Goal: Task Accomplishment & Management: Manage account settings

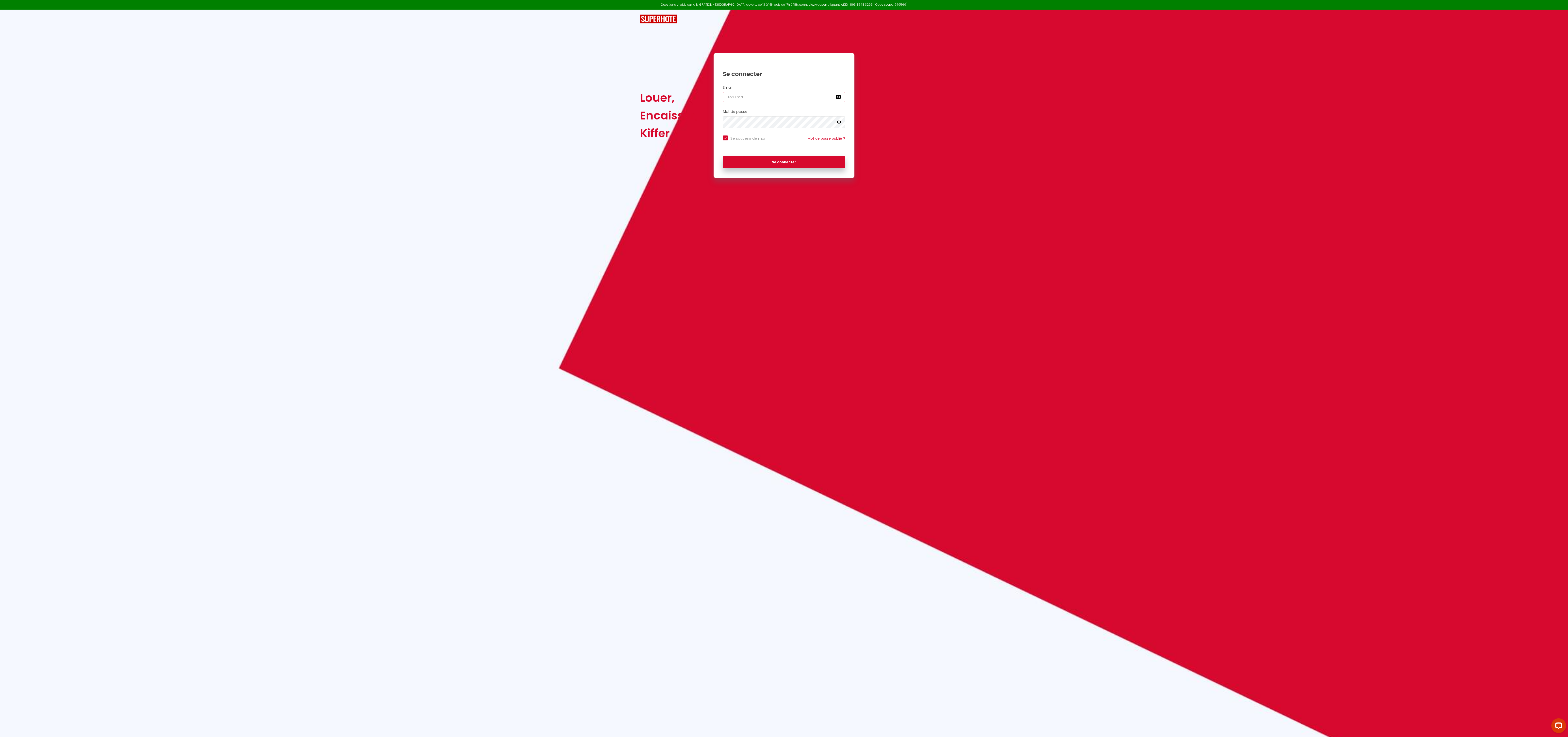
type input "[EMAIL_ADDRESS][DOMAIN_NAME]"
click at [1077, 603] on div "Questions et aide sur la MIGRATION - Salle Zoom ouverte de 13 à 14h puis de 17h…" at bounding box center [784, 368] width 1568 height 737
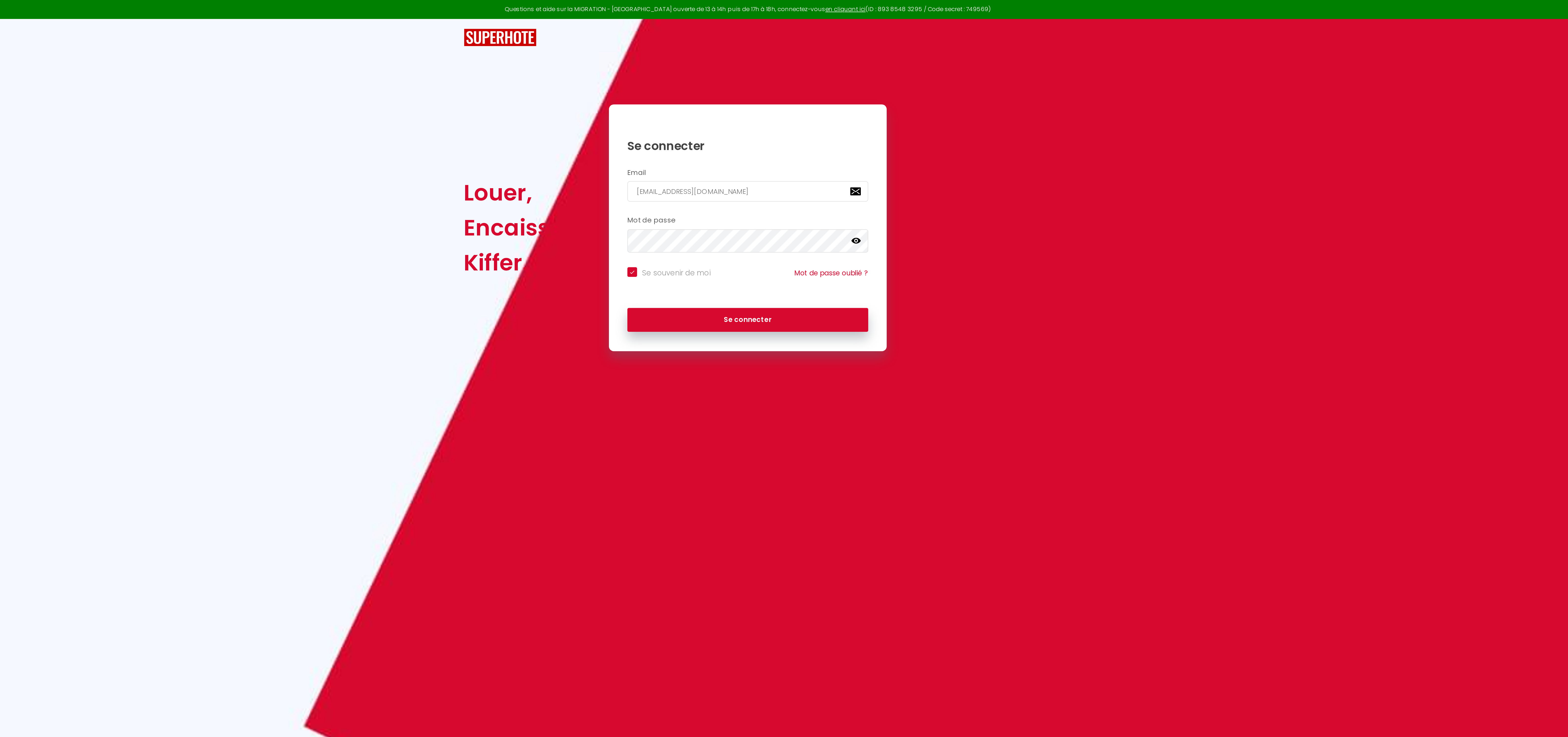
click at [861, 130] on div "Louer, Encaisser, Kiffer. Se connecter Email fjonel7@gmail.com Mot de passe fal…" at bounding box center [784, 115] width 295 height 125
click at [786, 163] on button "Se connecter" at bounding box center [784, 162] width 122 height 12
checkbox input "true"
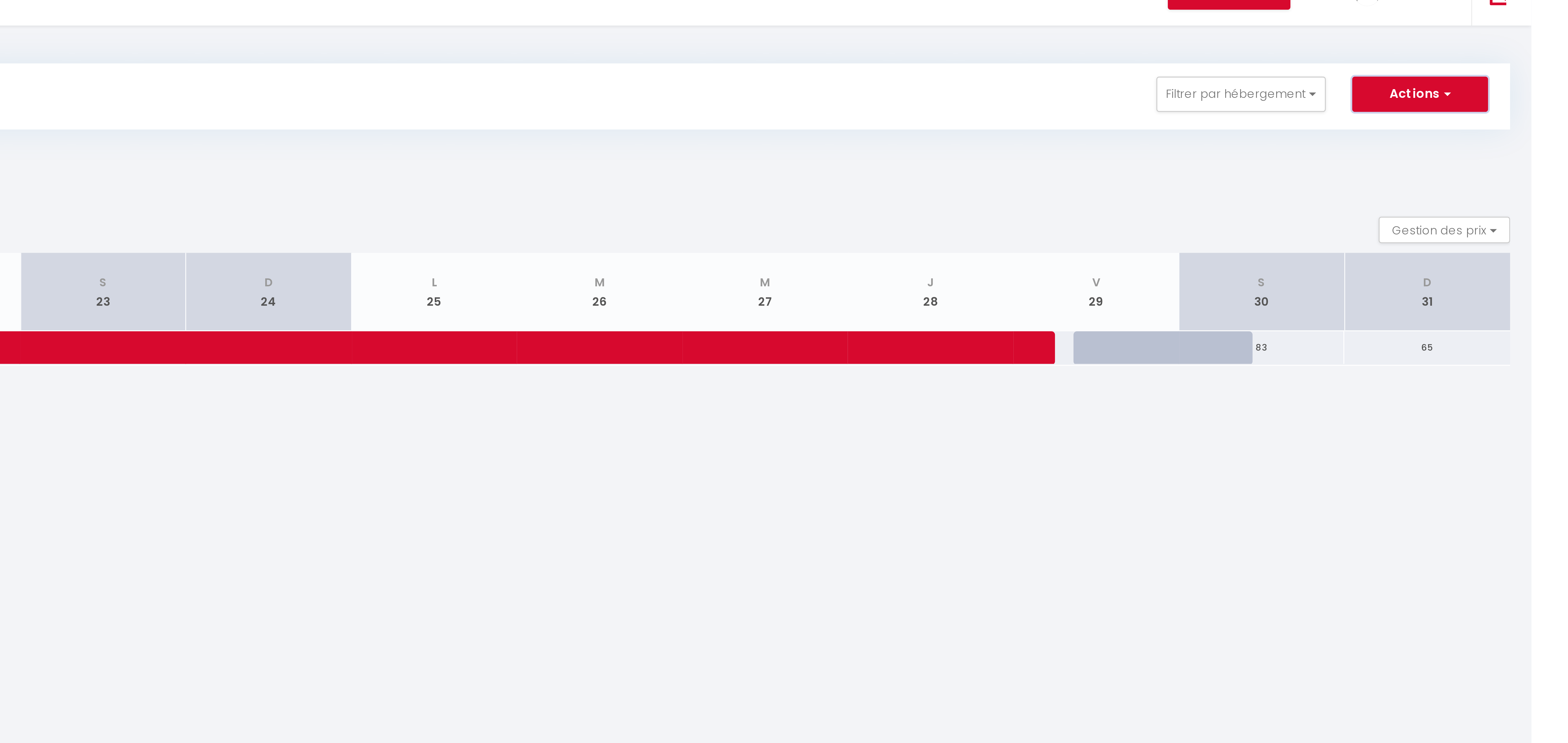
click at [1544, 48] on button "Actions" at bounding box center [1537, 47] width 38 height 10
click at [1521, 169] on body "Questions et aide sur la MIGRATION - Salle Zoom ouverte de 13 à 14h puis de 17h…" at bounding box center [784, 399] width 1568 height 743
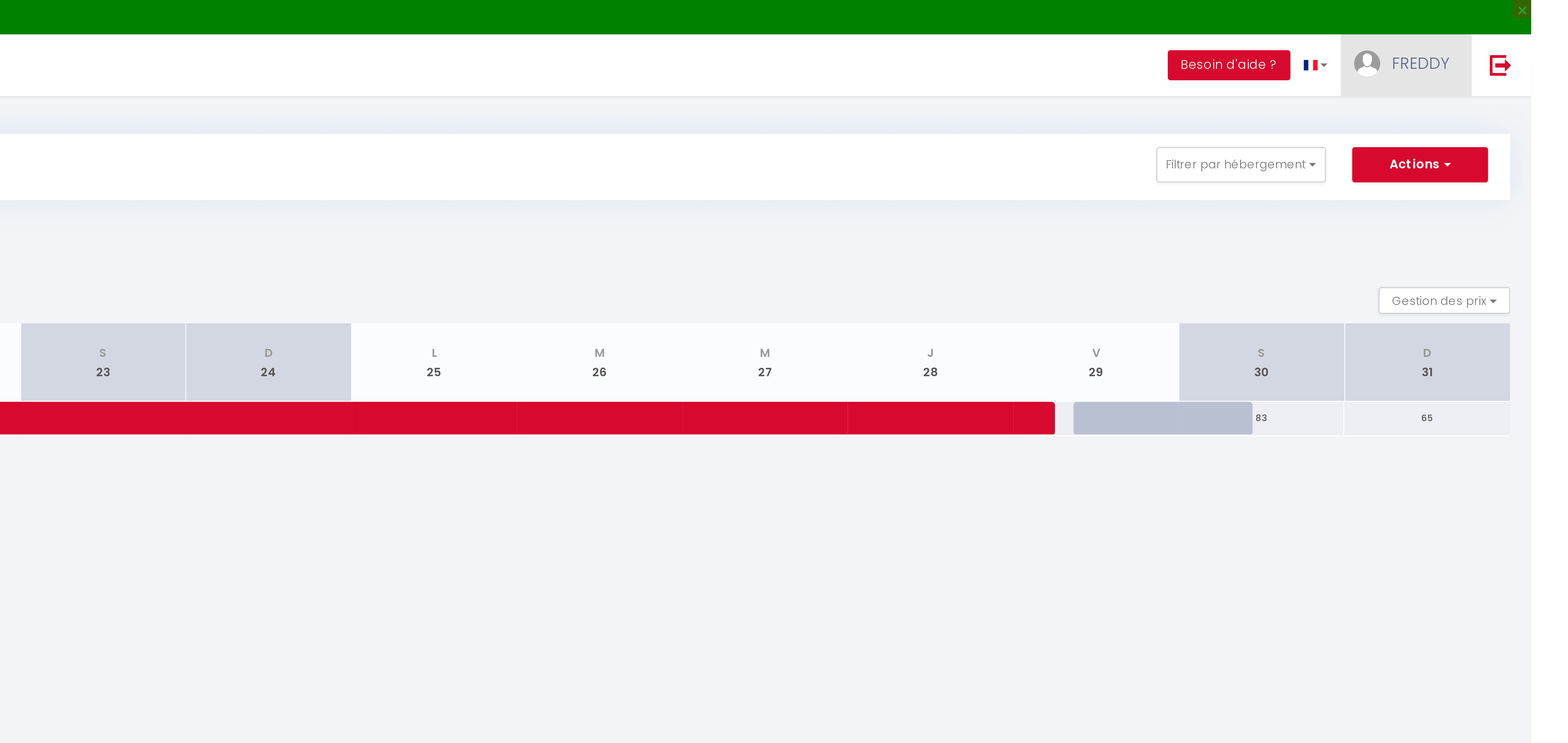
click at [1534, 17] on span "FREDDY" at bounding box center [1537, 18] width 16 height 6
click at [1532, 34] on link "Paramètres" at bounding box center [1531, 34] width 37 height 9
select select "fr"
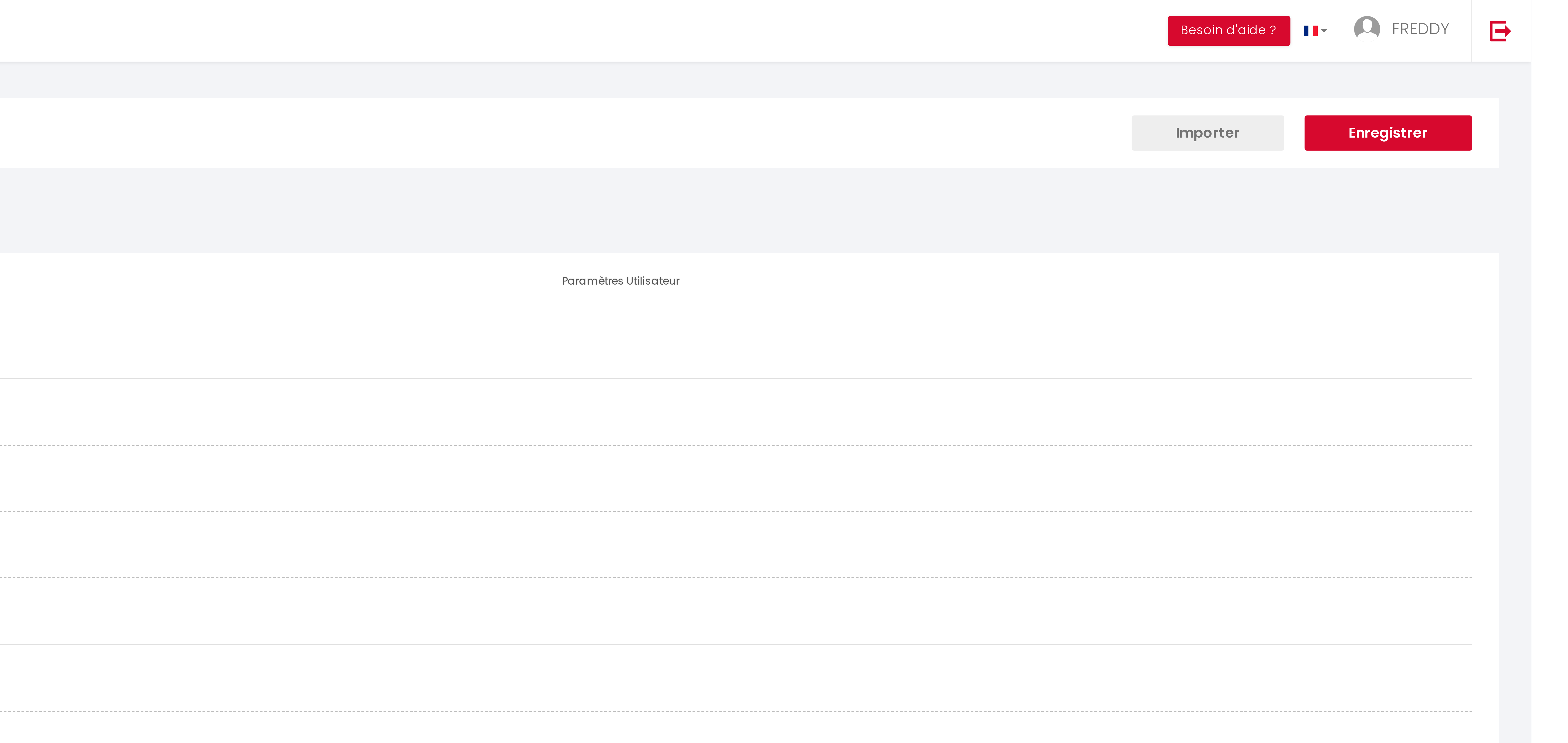
type input "FREDDY"
type input "[PERSON_NAME]"
type input "0609468206"
type input "[STREET_ADDRESS][PERSON_NAME]"
type input "77260"
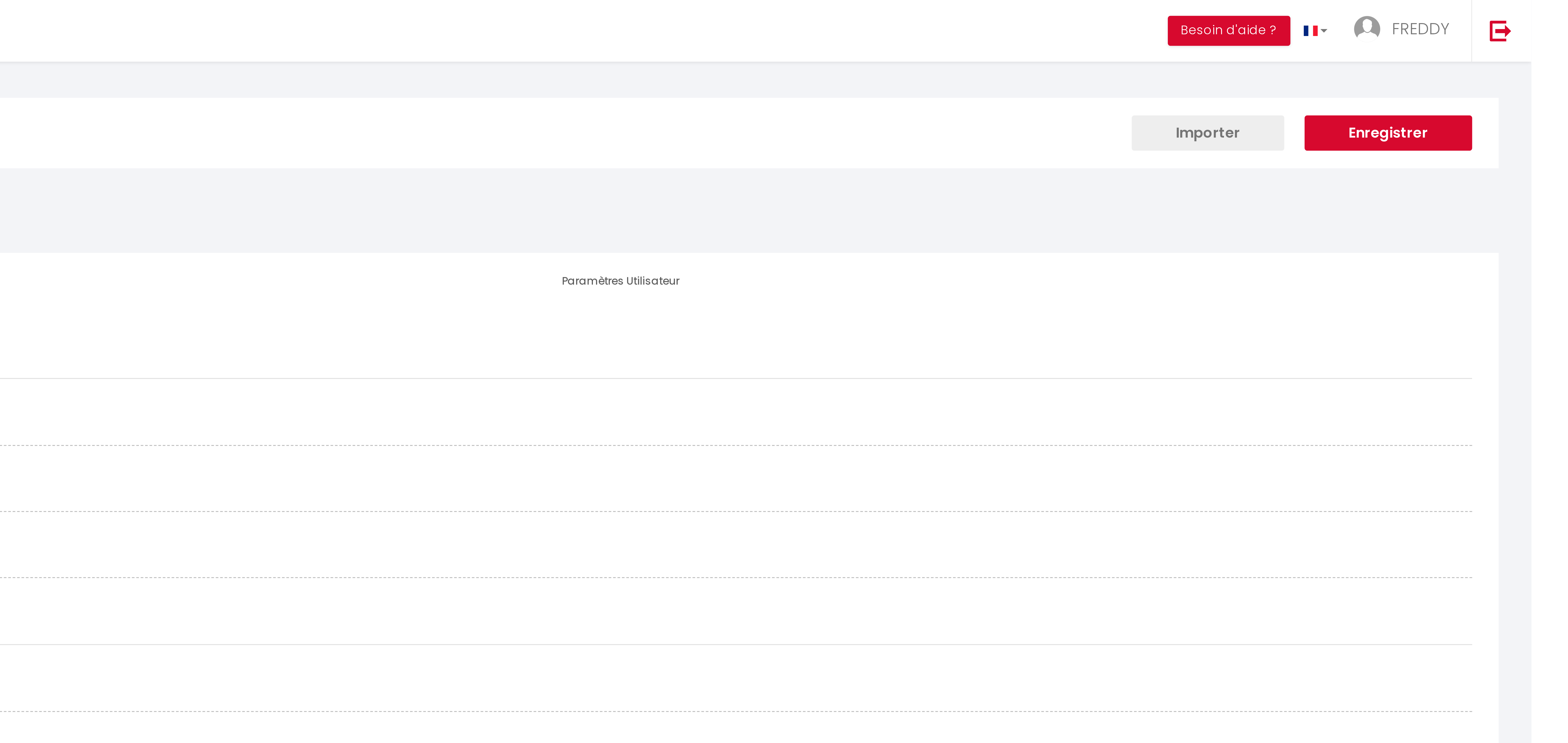
type input "LA FERTE SOUS JOUARRE"
select select "1"
select select "28"
type input "CFmLaaGqP1hcNtDbng9uDYOTn"
type input "DFfPaxZDB4bFfH2rY02Ncxe7Y"
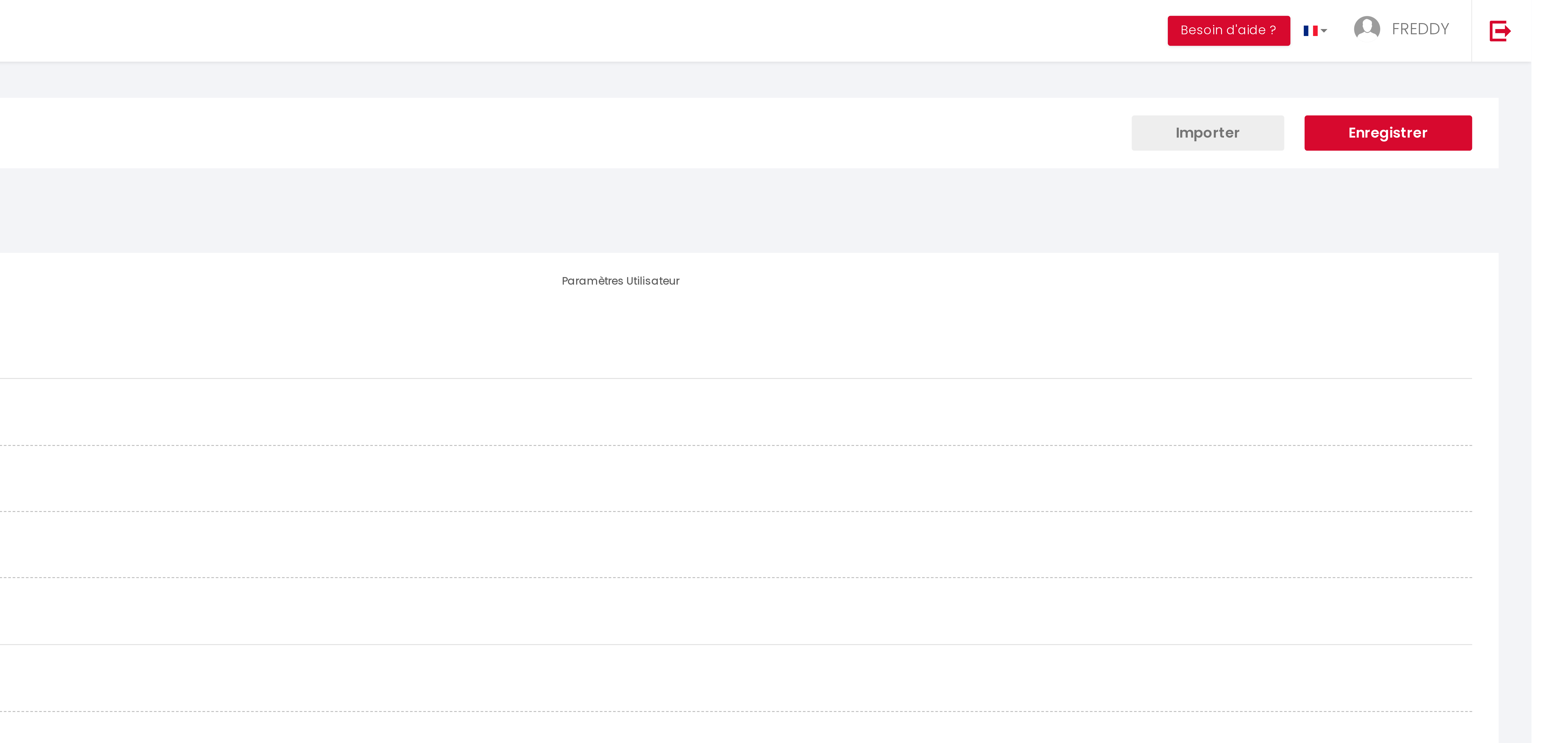
select select "fr"
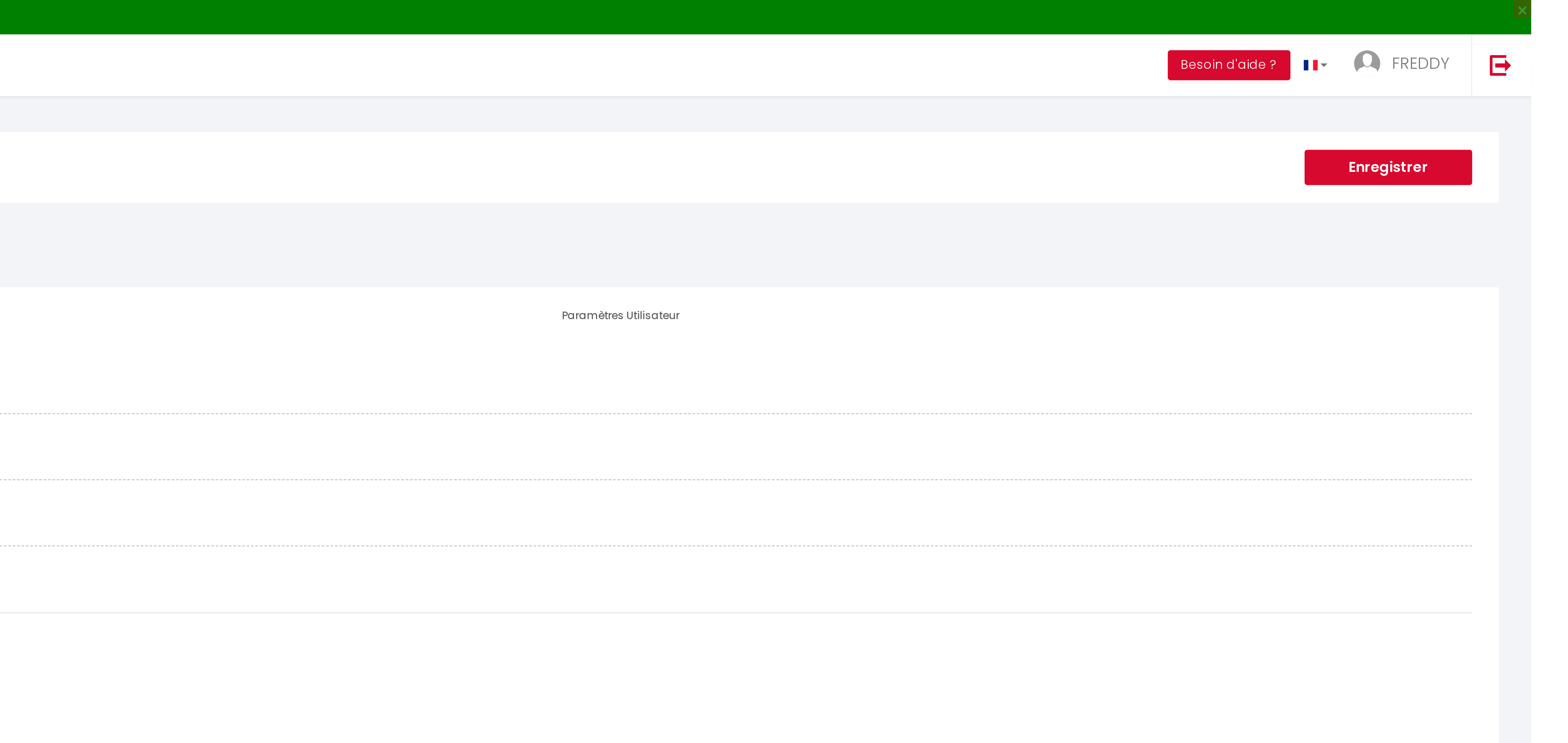
type input "CFmLaaGqP1hcNtDbng9uDYOTn"
type input "DFfPaxZDB4bFfH2rY02Ncxe7Y"
type input "[URL][DOMAIN_NAME]"
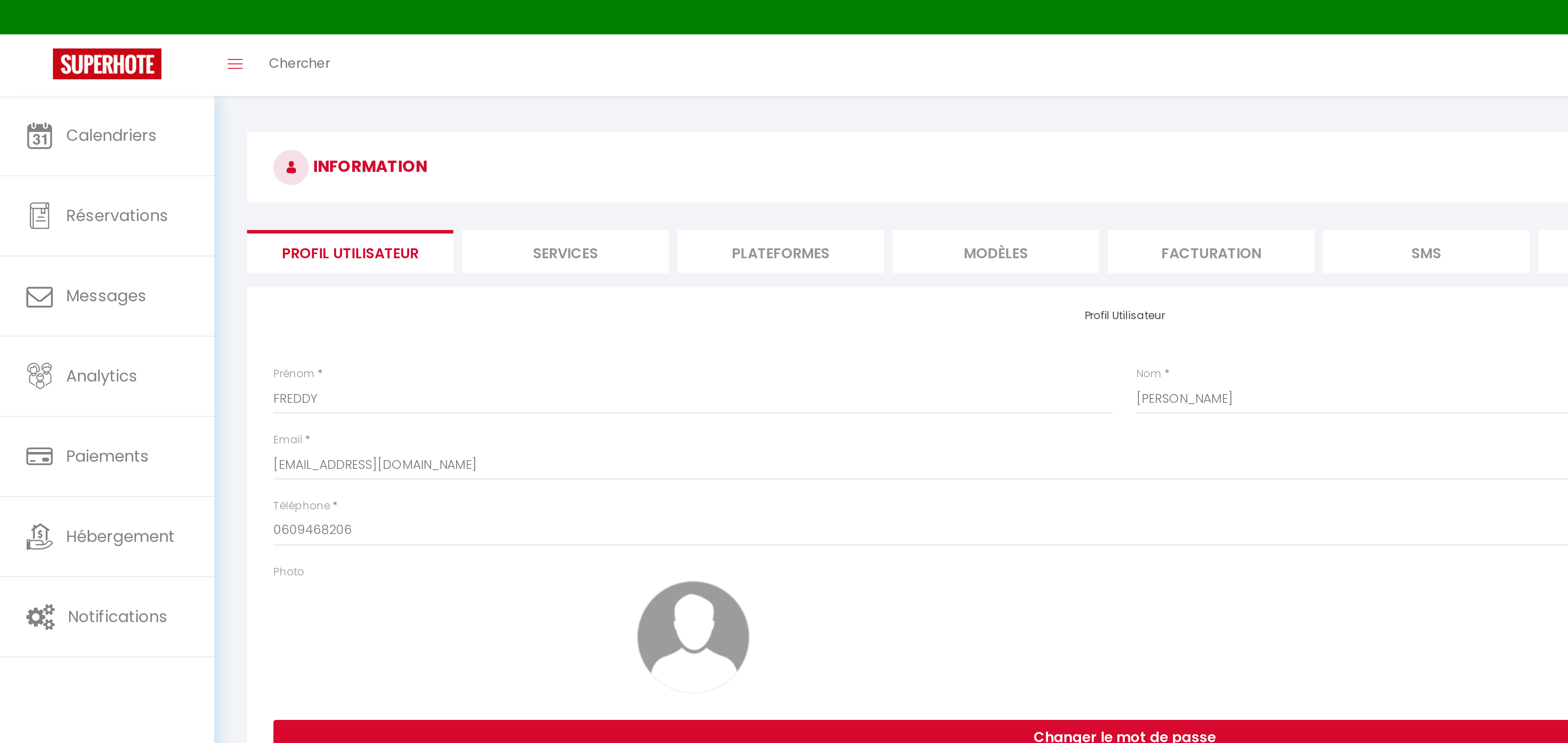
click at [221, 72] on li "Plateformes" at bounding box center [220, 71] width 58 height 12
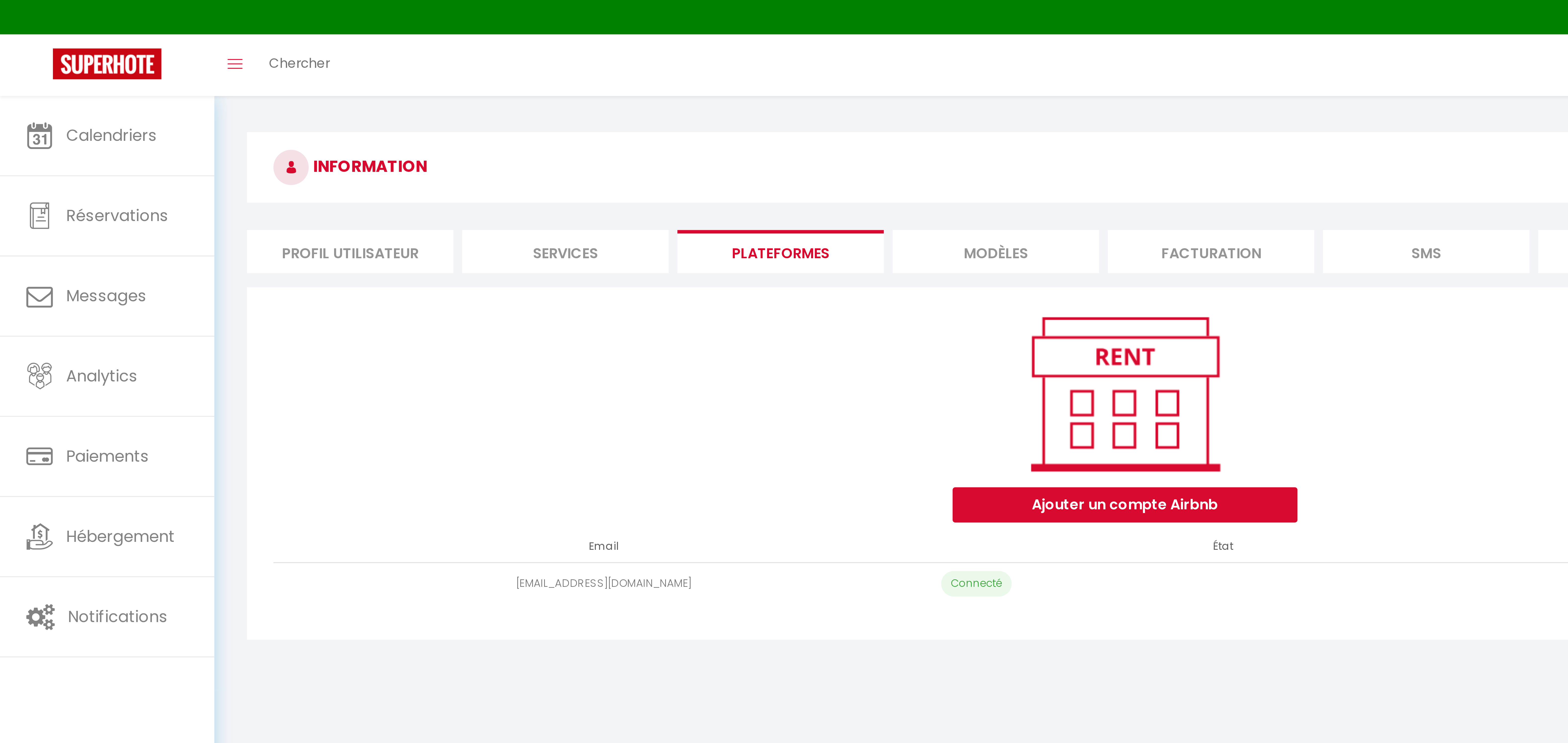
click at [120, 90] on div "Ajouter un compte Airbnb" at bounding box center [317, 117] width 487 height 60
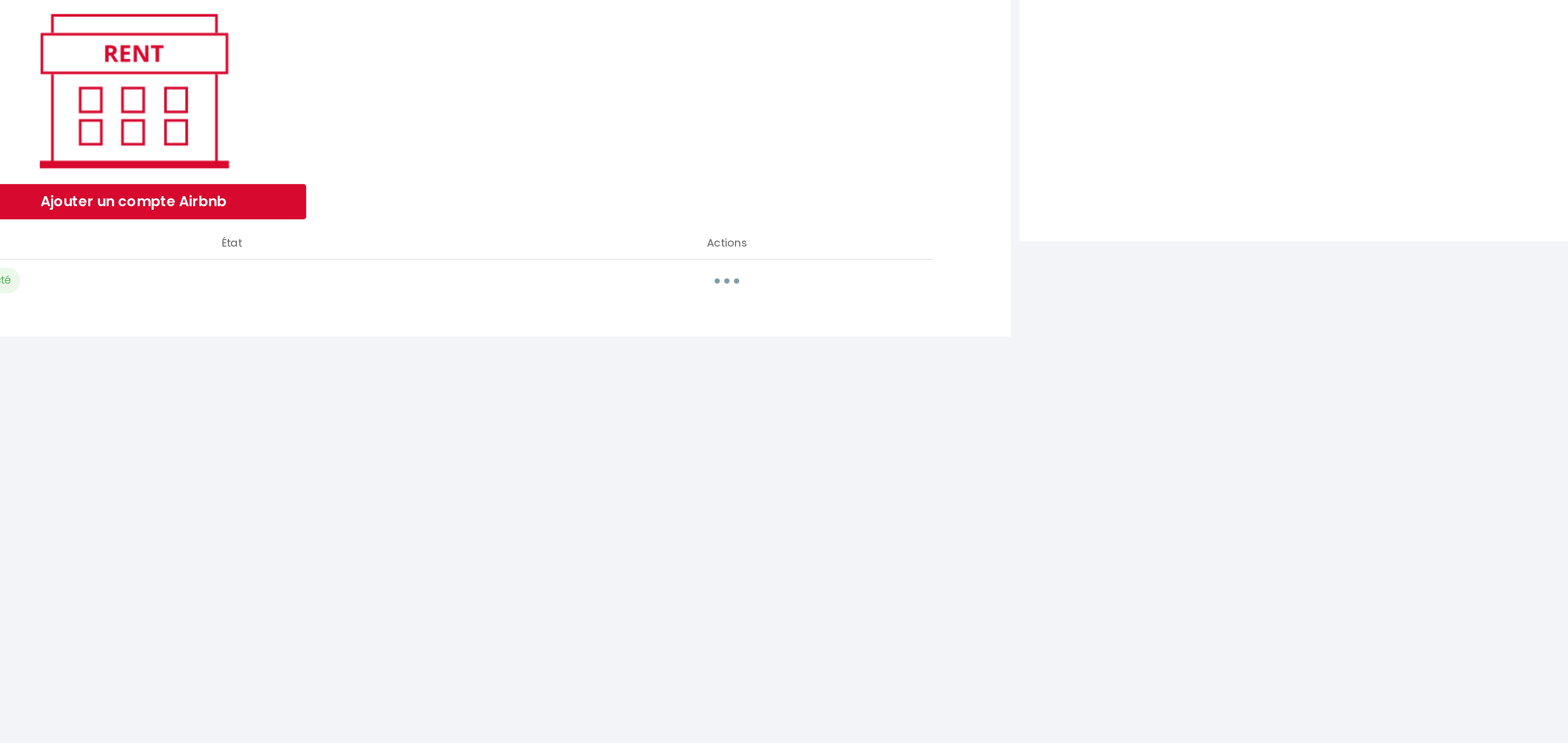
click at [534, 270] on body "Questions et aide sur la MIGRATION - Salle Zoom ouverte de 13 à 14h puis de 17h…" at bounding box center [784, 399] width 1568 height 743
click at [486, 166] on button "button" at bounding box center [484, 165] width 14 height 8
click at [471, 197] on link "Reconnecter le compte" at bounding box center [462, 194] width 55 height 9
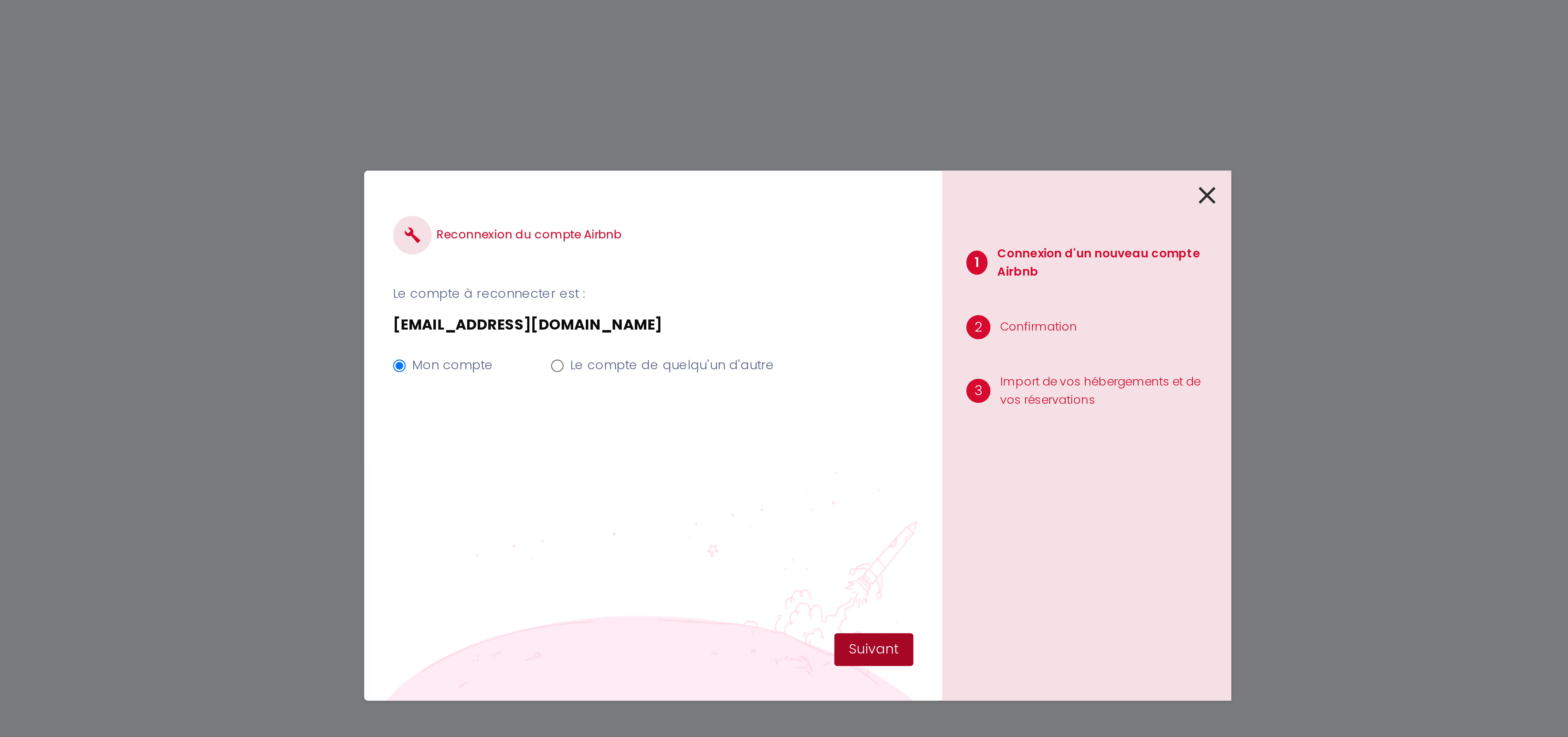
click at [804, 424] on button "Suivant" at bounding box center [803, 423] width 20 height 9
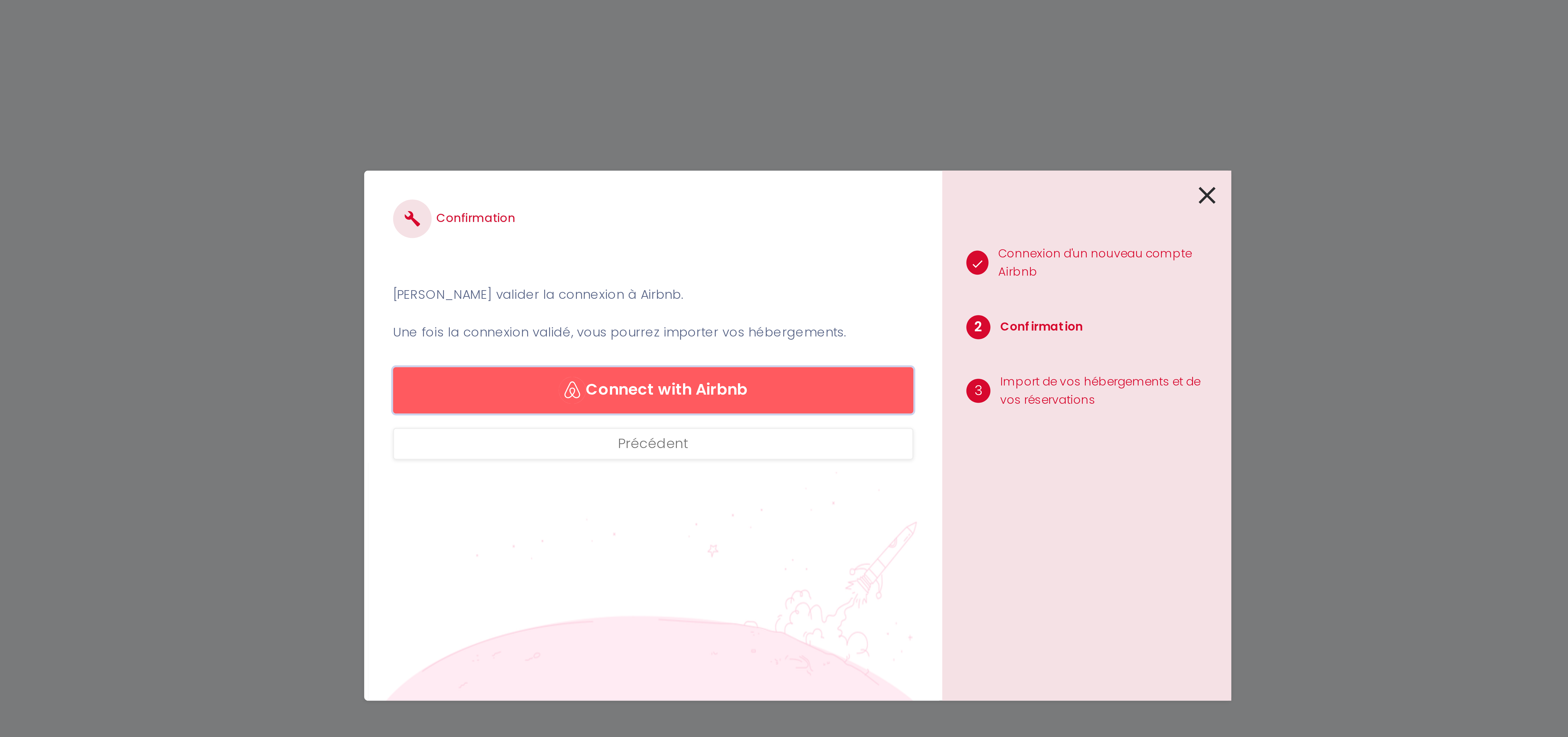
click at [759, 355] on button "Connect with Airbnb" at bounding box center [747, 356] width 133 height 12
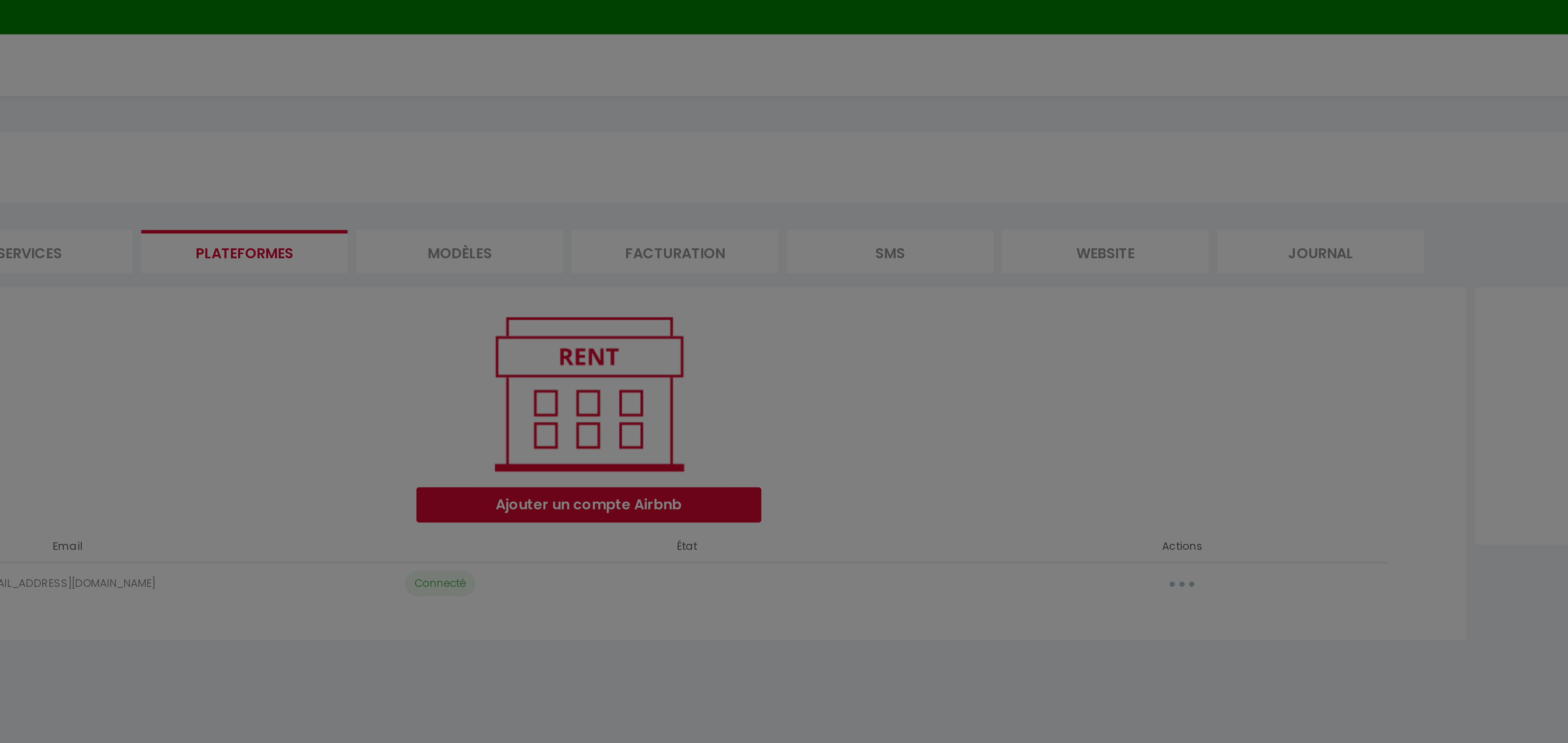
click at [308, 76] on div "Confirmation [PERSON_NAME] valider la connexion à Airbnb. Une fois la connexion…" at bounding box center [784, 372] width 1568 height 743
click at [484, 165] on div "Confirmation [PERSON_NAME] valider la connexion à Airbnb. Une fois la connexion…" at bounding box center [784, 372] width 1568 height 743
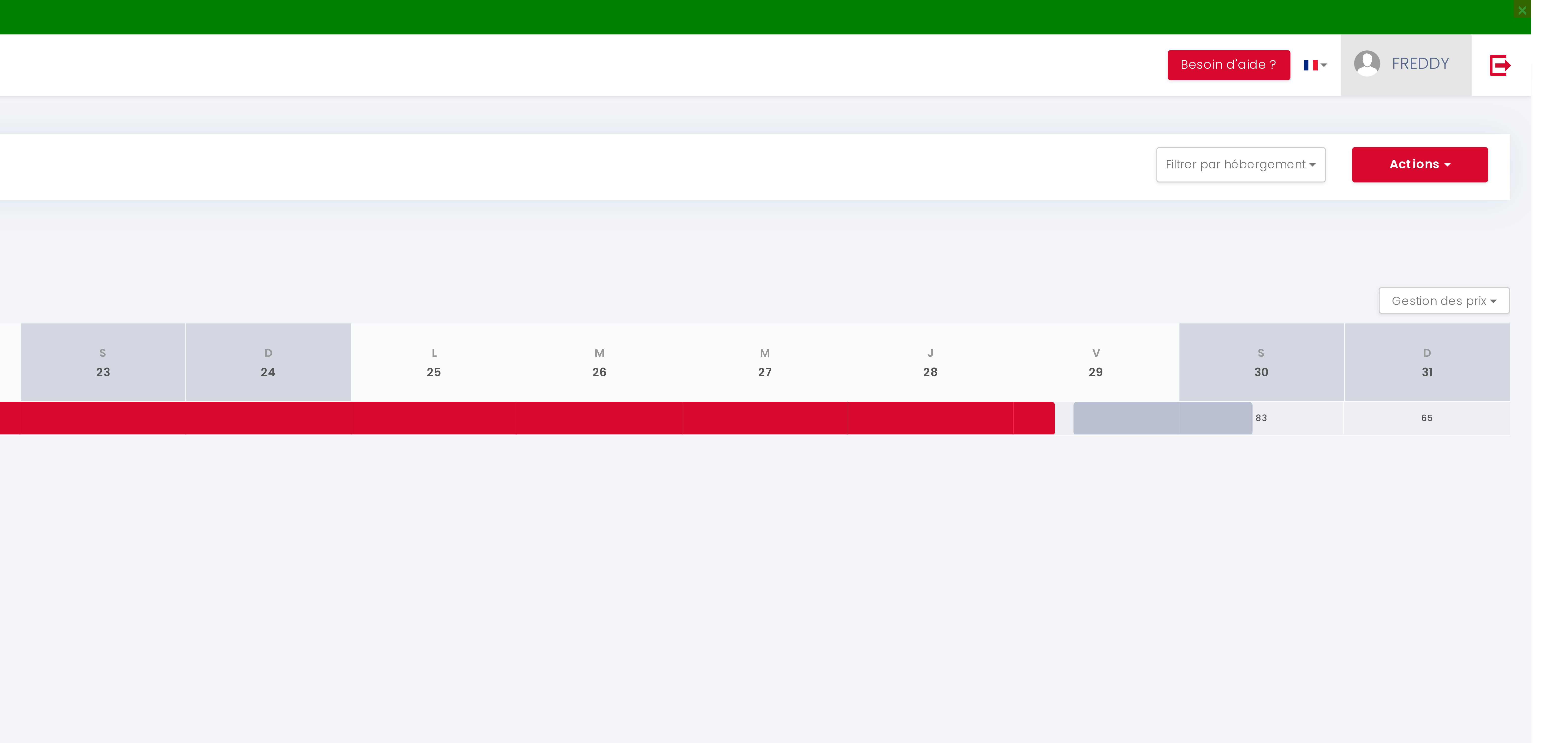
click at [1536, 18] on span "FREDDY" at bounding box center [1537, 18] width 16 height 6
click at [1532, 33] on link "Paramètres" at bounding box center [1531, 34] width 37 height 9
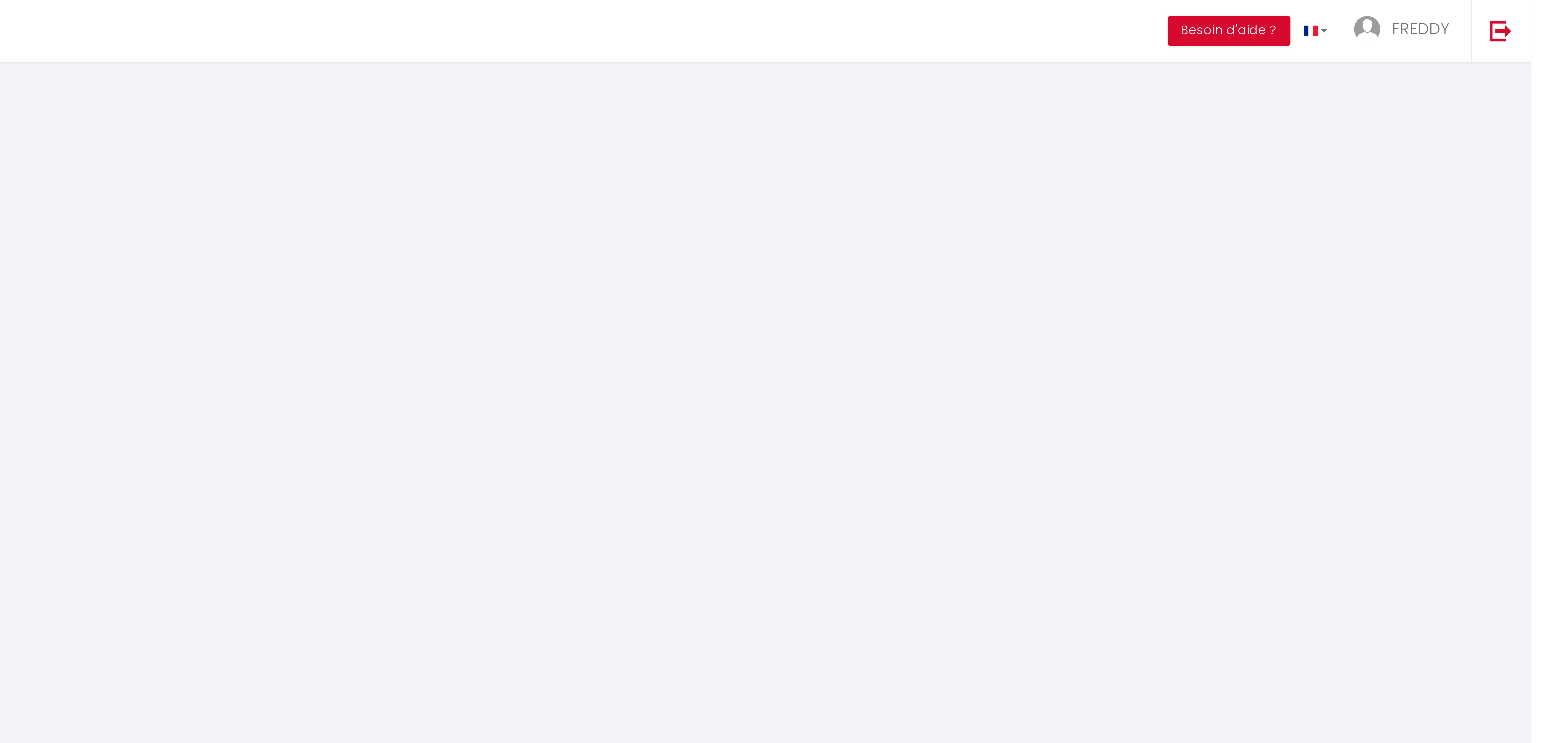
select select "fr"
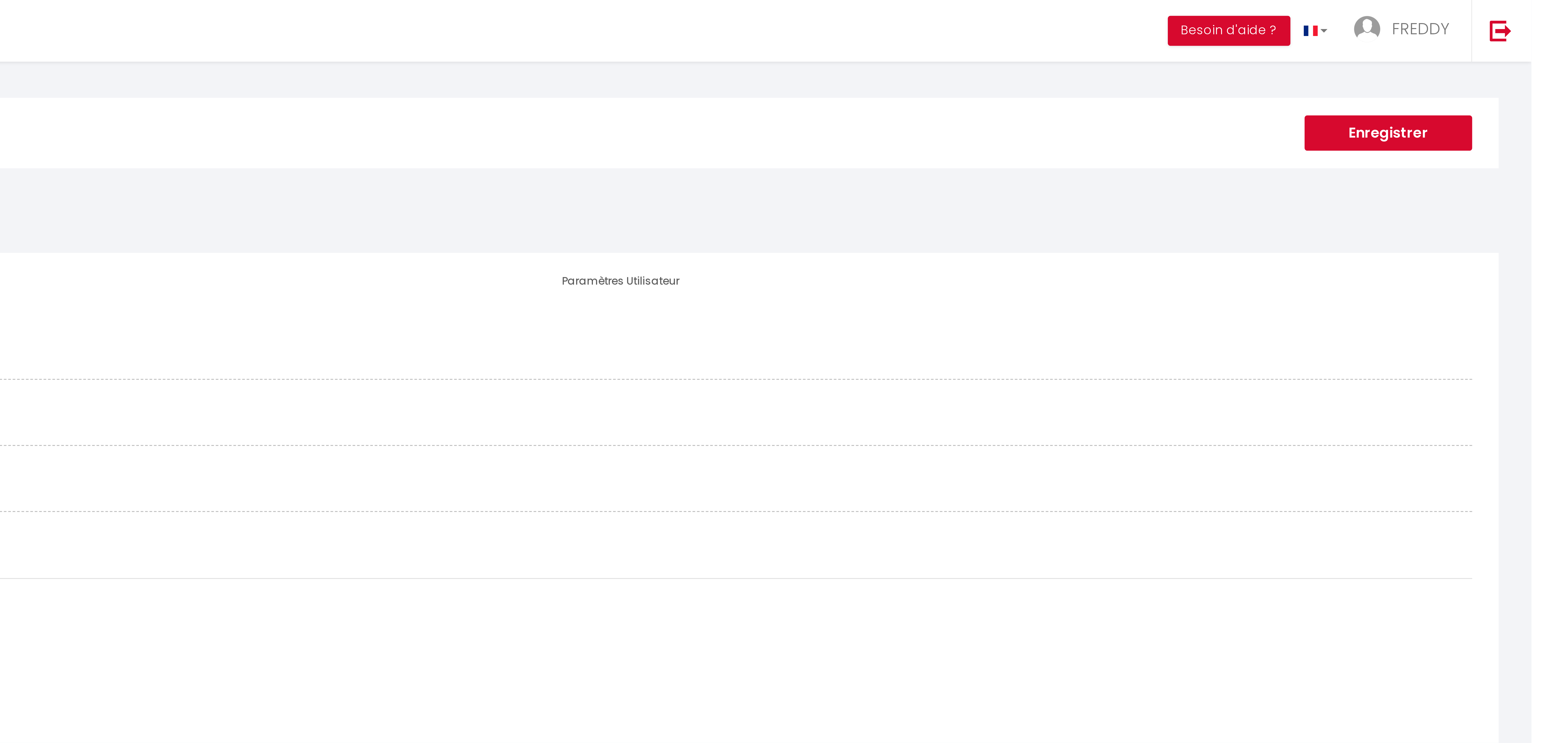
type input "FREDDY"
type input "[PERSON_NAME]"
type input "0609468206"
type input "[STREET_ADDRESS][PERSON_NAME]"
type input "77260"
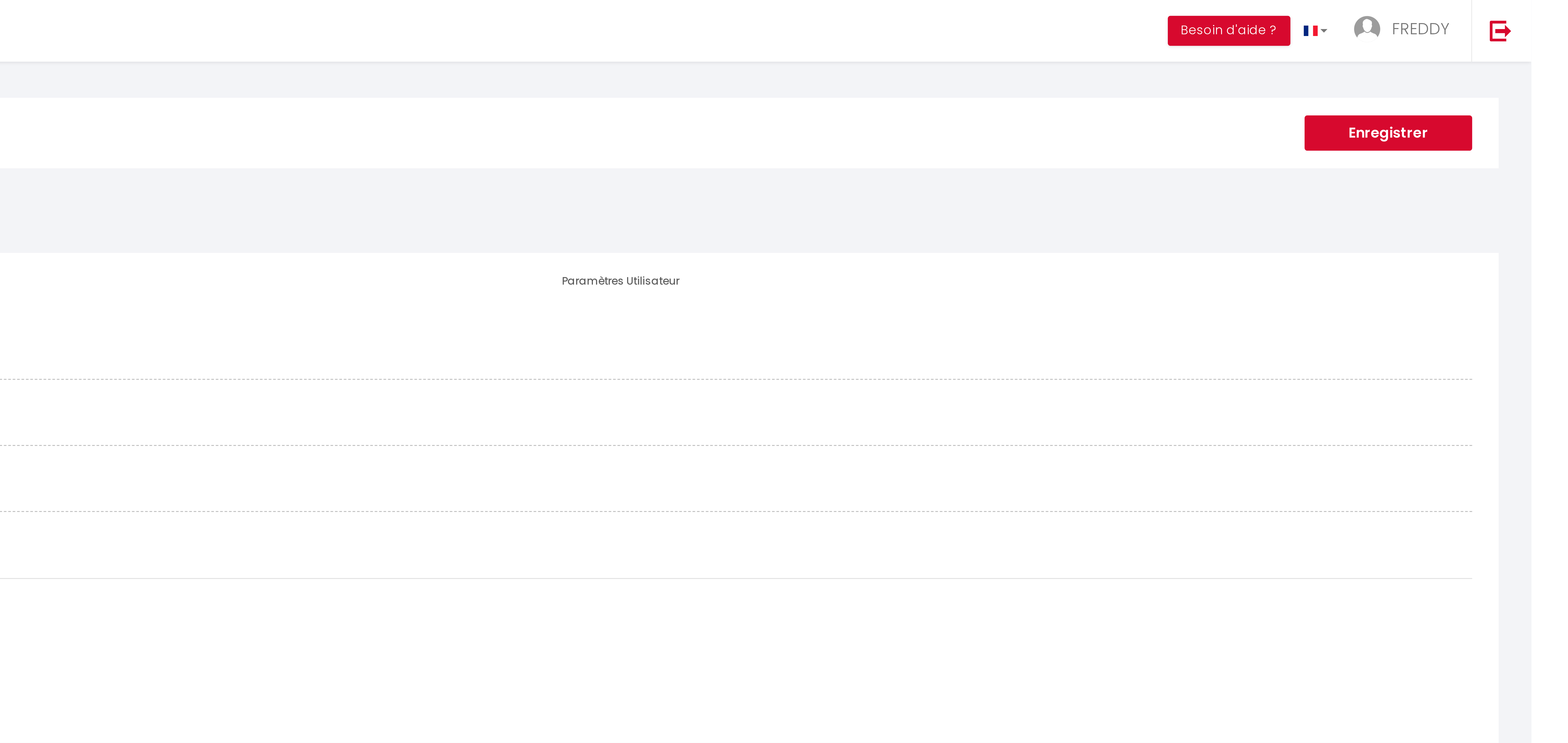
type input "LA FERTE SOUS JOUARRE"
select select "1"
select select "28"
type input "CFmLaaGqP1hcNtDbng9uDYOTn"
type input "DFfPaxZDB4bFfH2rY02Ncxe7Y"
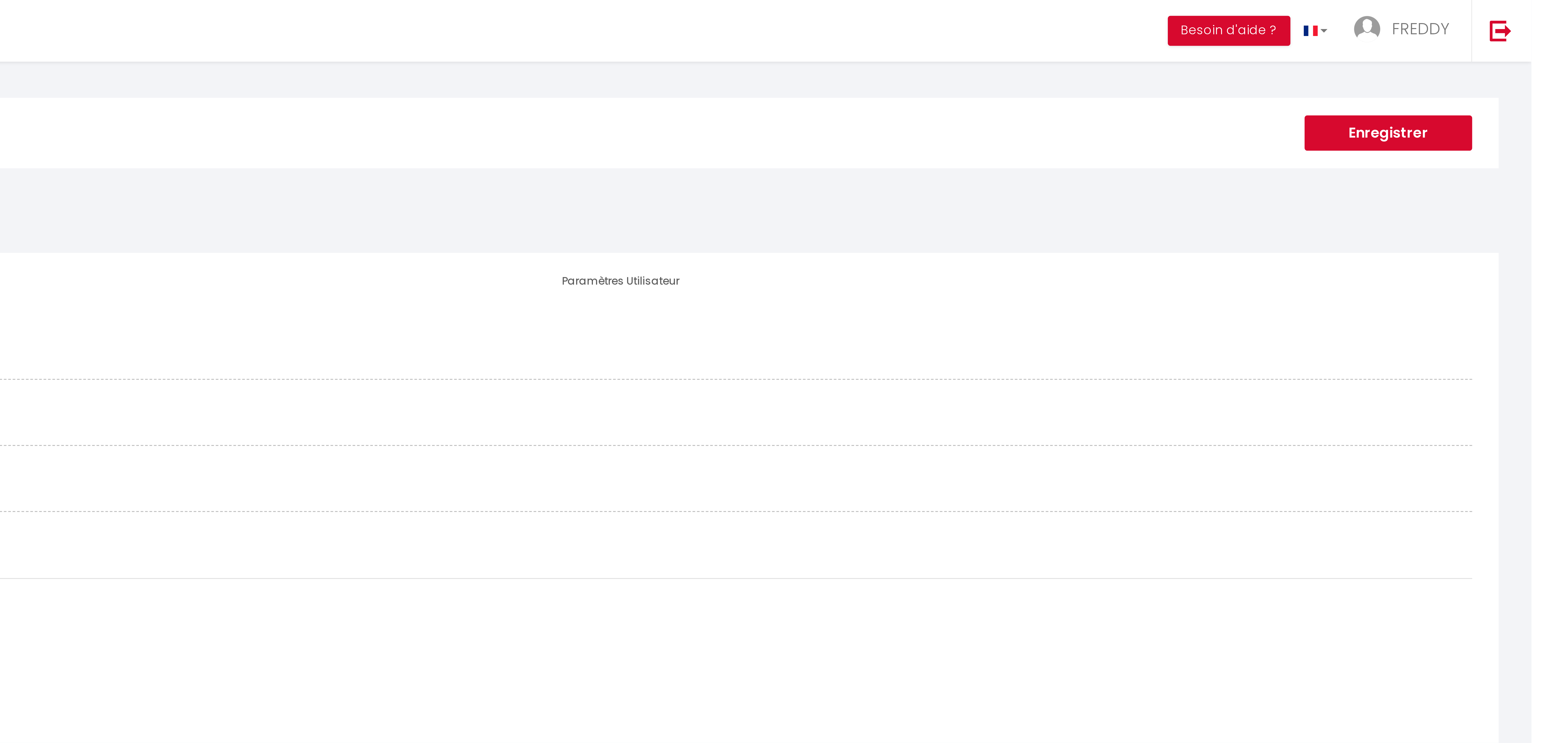
type input "[URL][DOMAIN_NAME]"
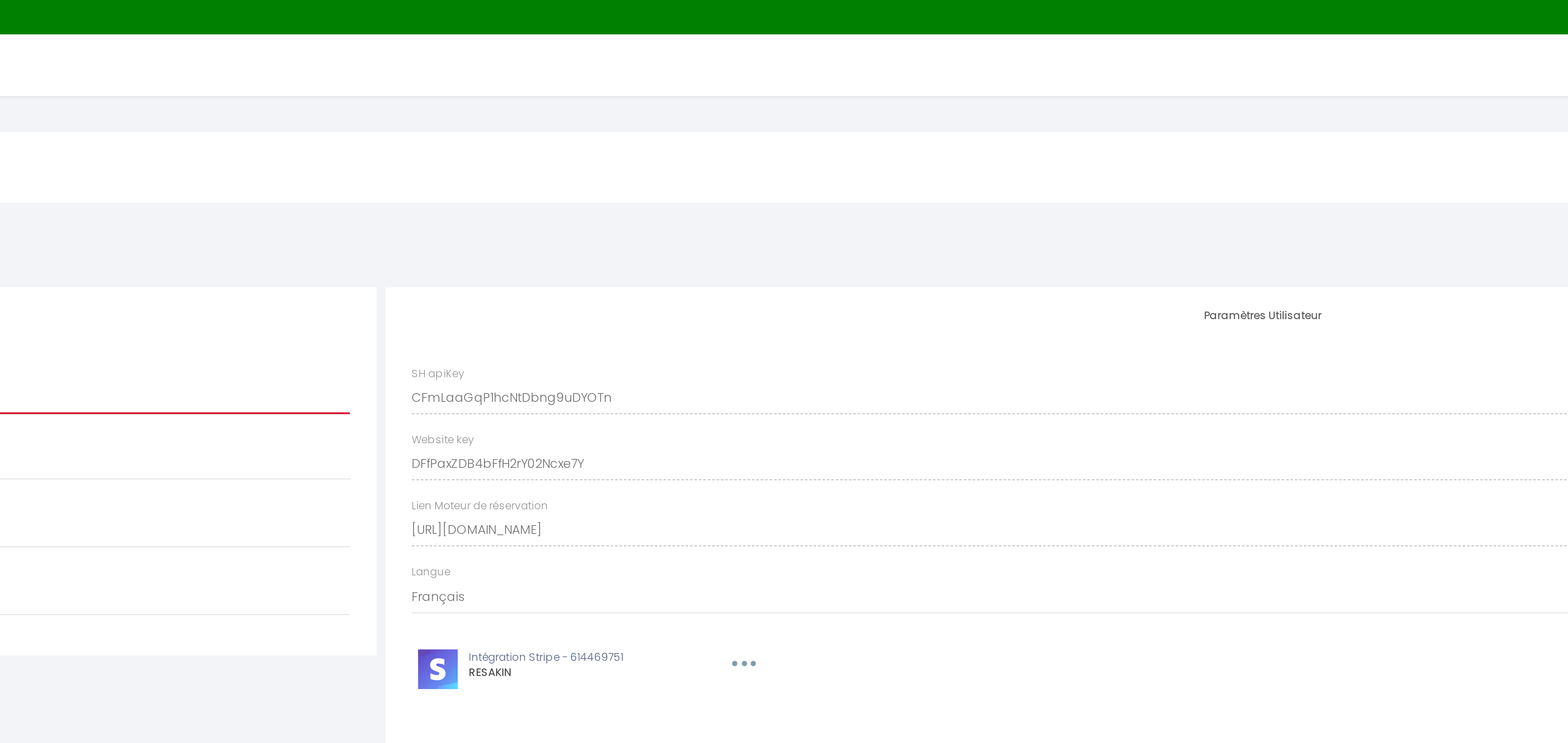
click at [1019, 115] on input "[STREET_ADDRESS][PERSON_NAME]" at bounding box center [813, 112] width 480 height 9
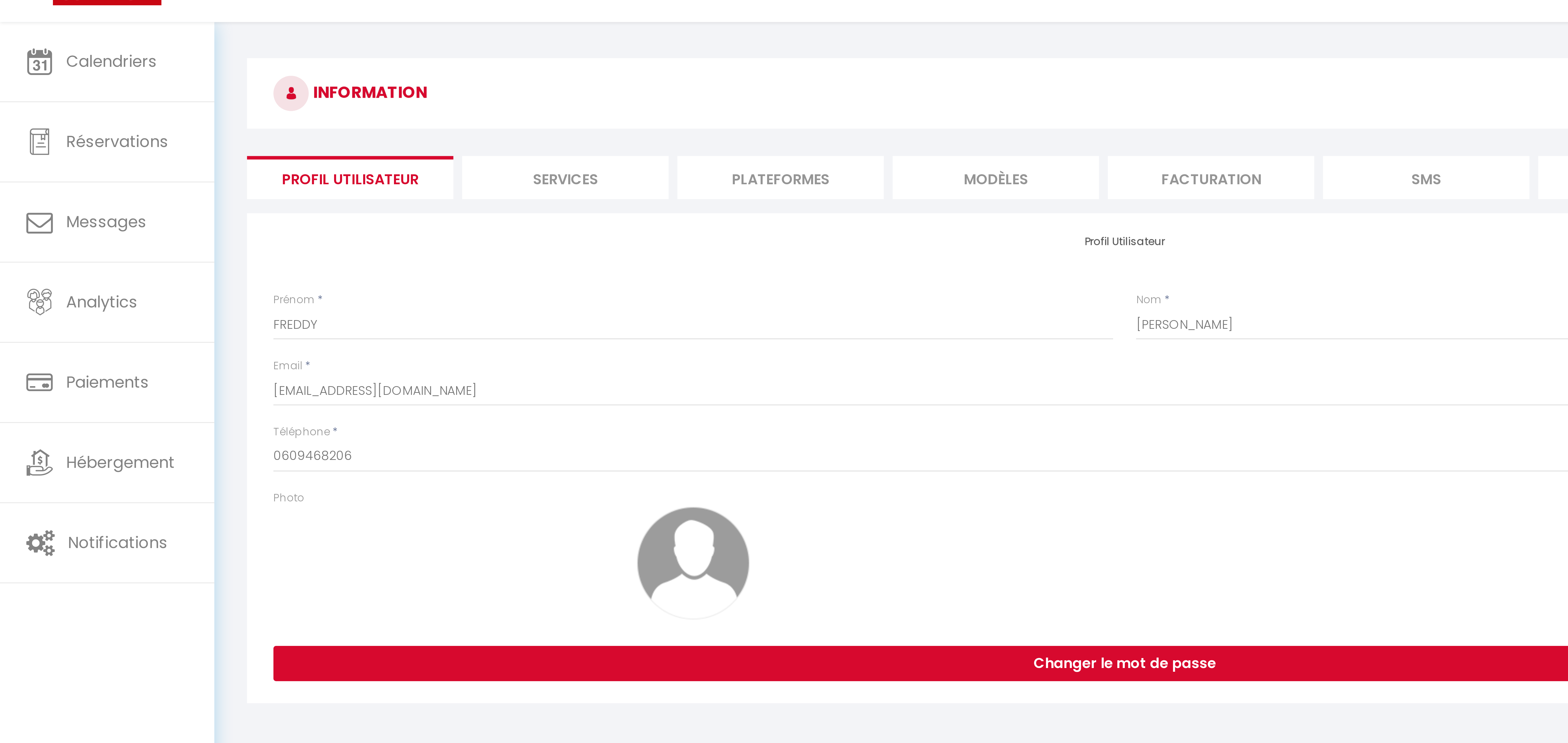
click at [220, 72] on li "Plateformes" at bounding box center [220, 71] width 58 height 12
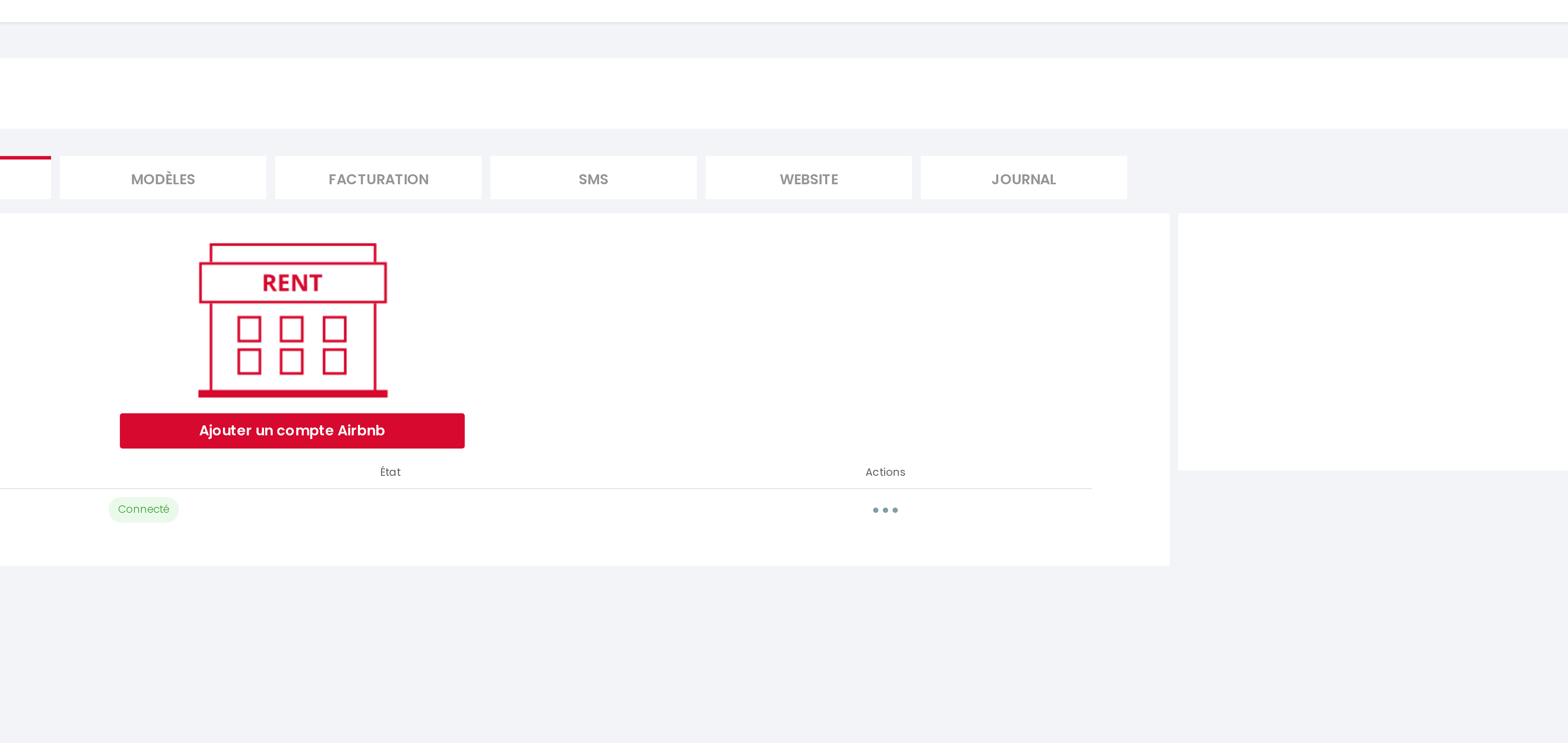
click at [486, 165] on button "button" at bounding box center [484, 165] width 14 height 8
click at [472, 198] on link "Reconnecter le compte" at bounding box center [462, 194] width 55 height 9
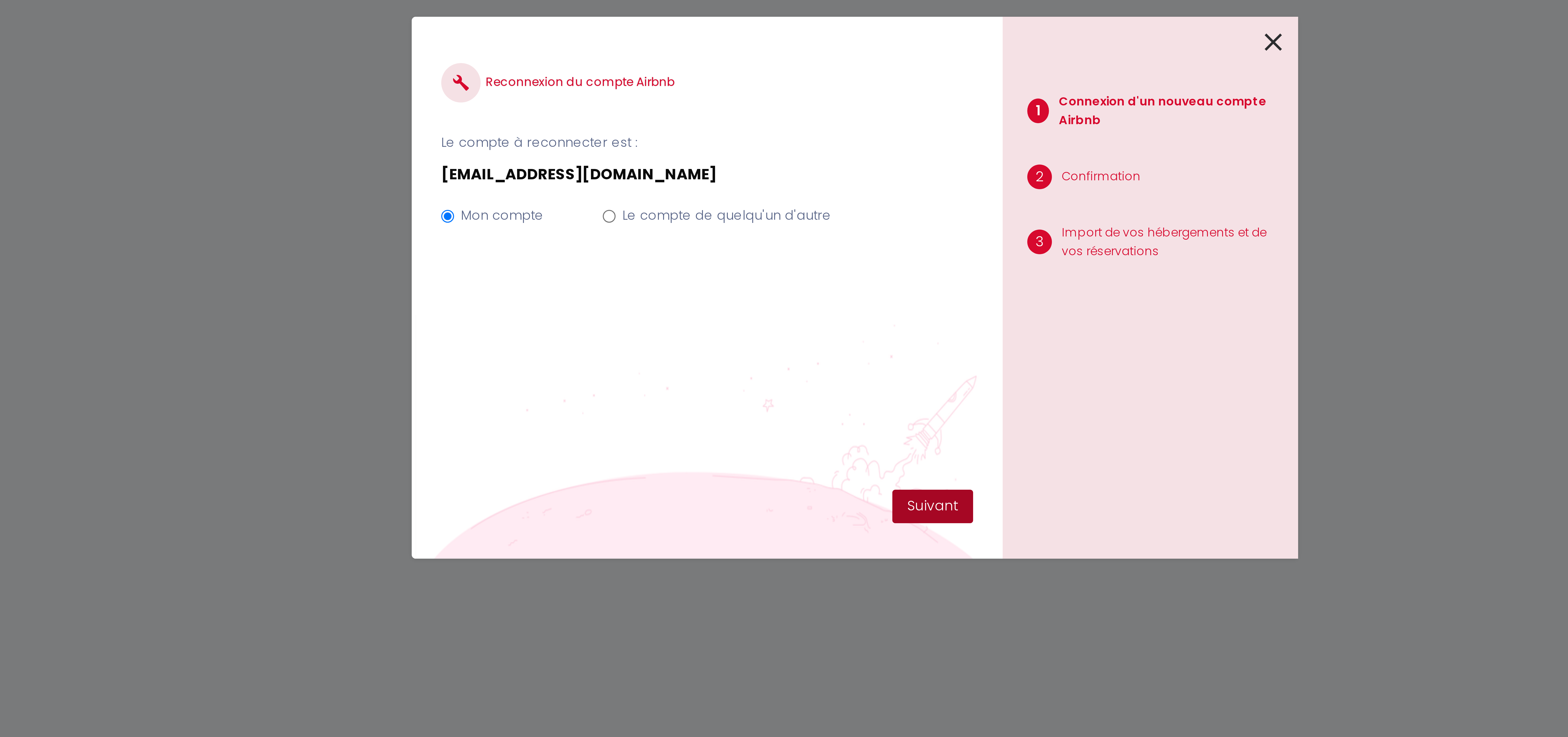
click at [803, 423] on button "Suivant" at bounding box center [803, 423] width 20 height 9
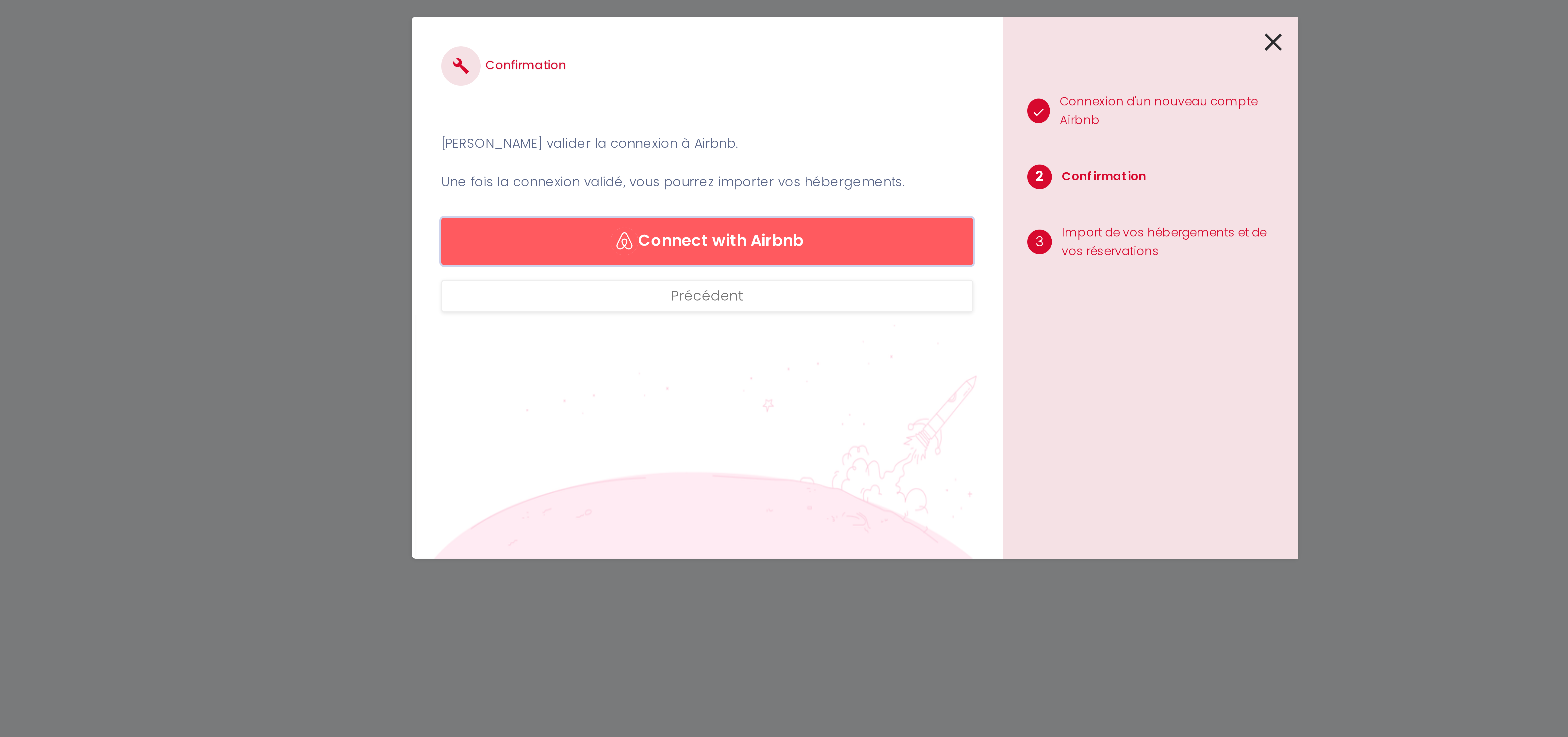
click at [765, 358] on button "Connect with Airbnb" at bounding box center [747, 356] width 133 height 12
click at [889, 306] on icon at bounding box center [888, 307] width 4 height 7
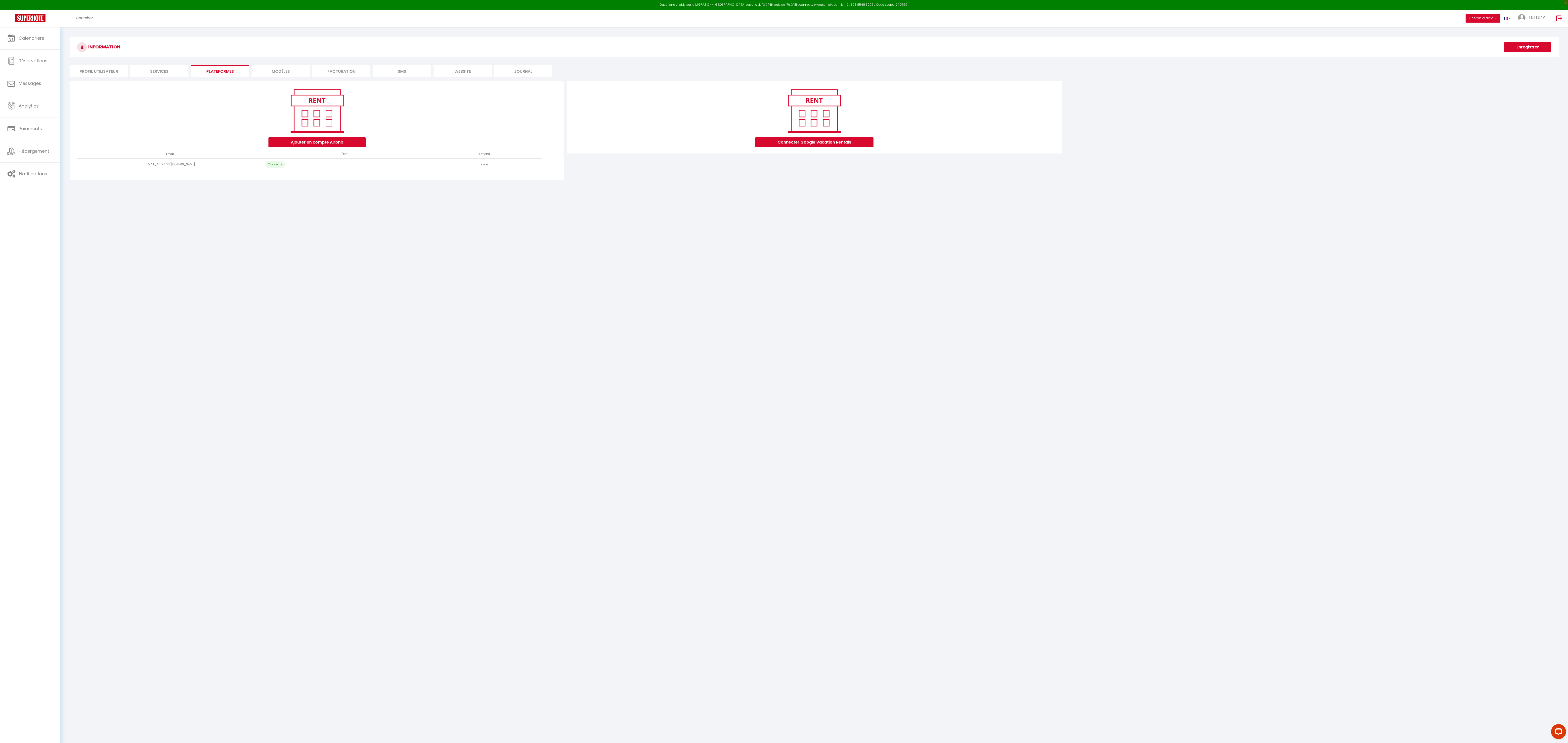
select select "5023"
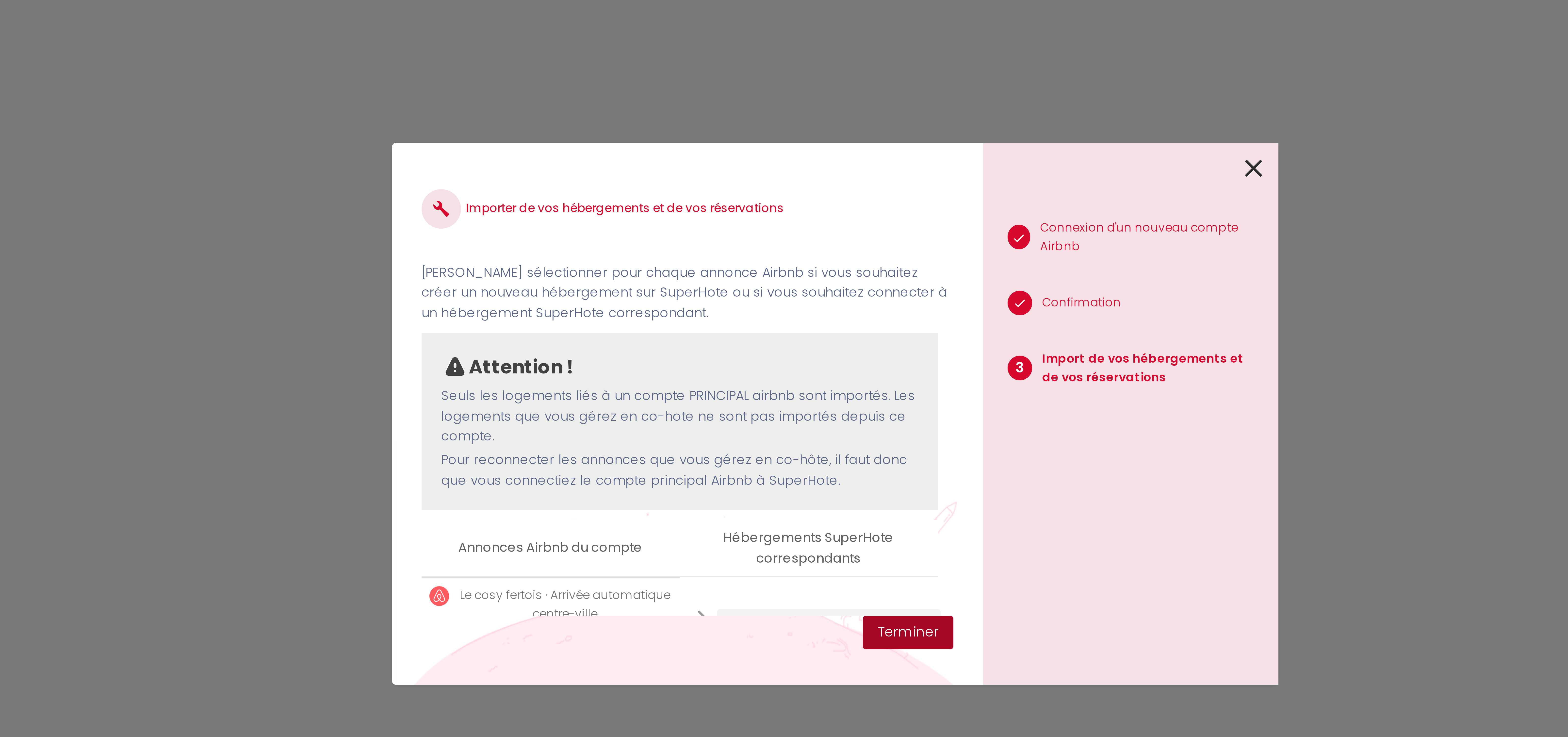
click at [803, 423] on button "Terminer" at bounding box center [802, 423] width 23 height 9
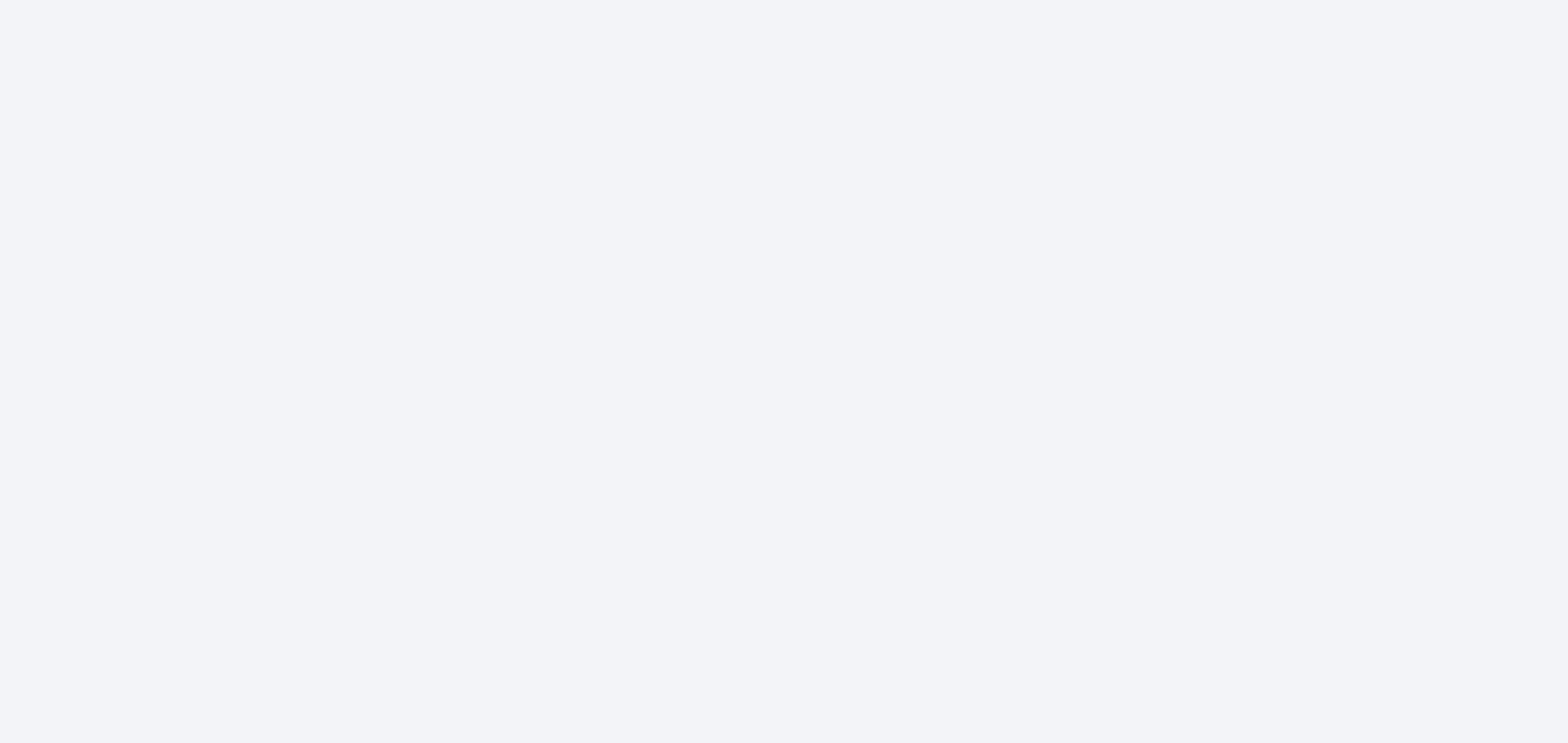
drag, startPoint x: 811, startPoint y: 427, endPoint x: 794, endPoint y: 460, distance: 37.1
click at [794, 460] on body "Questions et aide sur la MIGRATION - Salle Zoom ouverte de 13 à 14h puis de 17h…" at bounding box center [784, 399] width 1568 height 743
